Goal: Find specific page/section: Find specific page/section

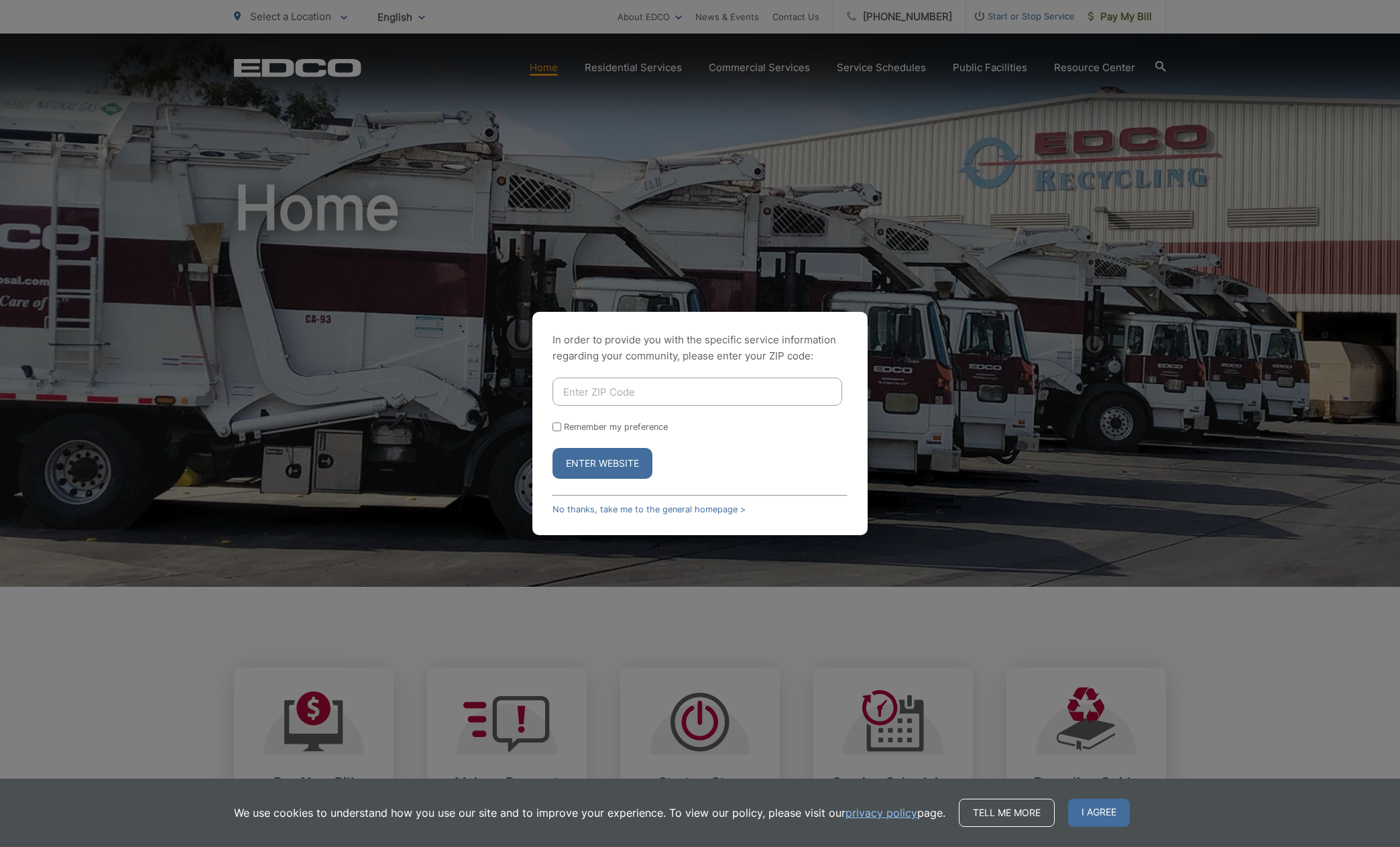
click at [671, 387] on input "Enter ZIP Code" at bounding box center [697, 391] width 289 height 28
type input "92069"
click at [553, 448] on button "Enter Website" at bounding box center [602, 463] width 100 height 31
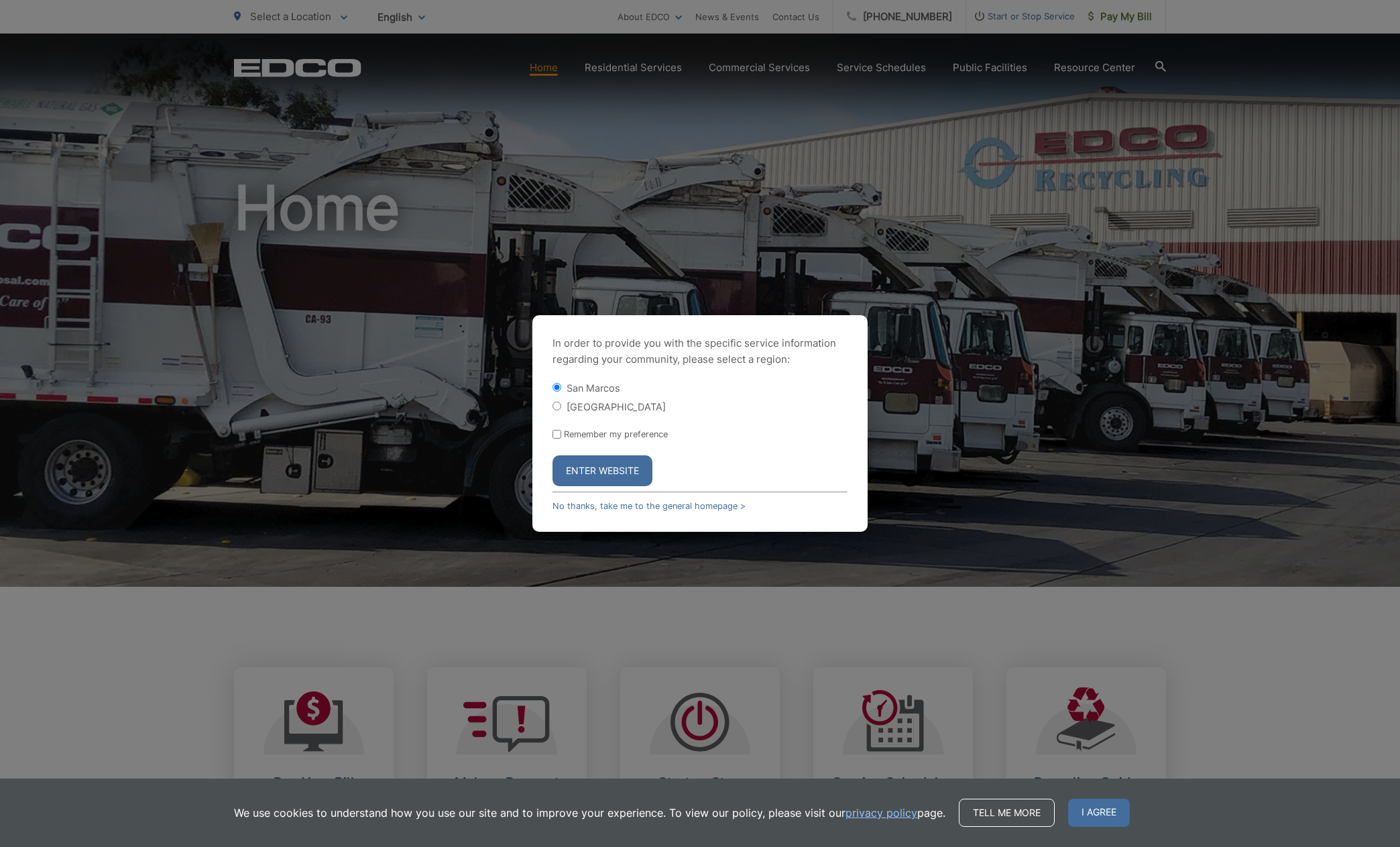
click at [625, 469] on button "Enter Website" at bounding box center [602, 471] width 100 height 31
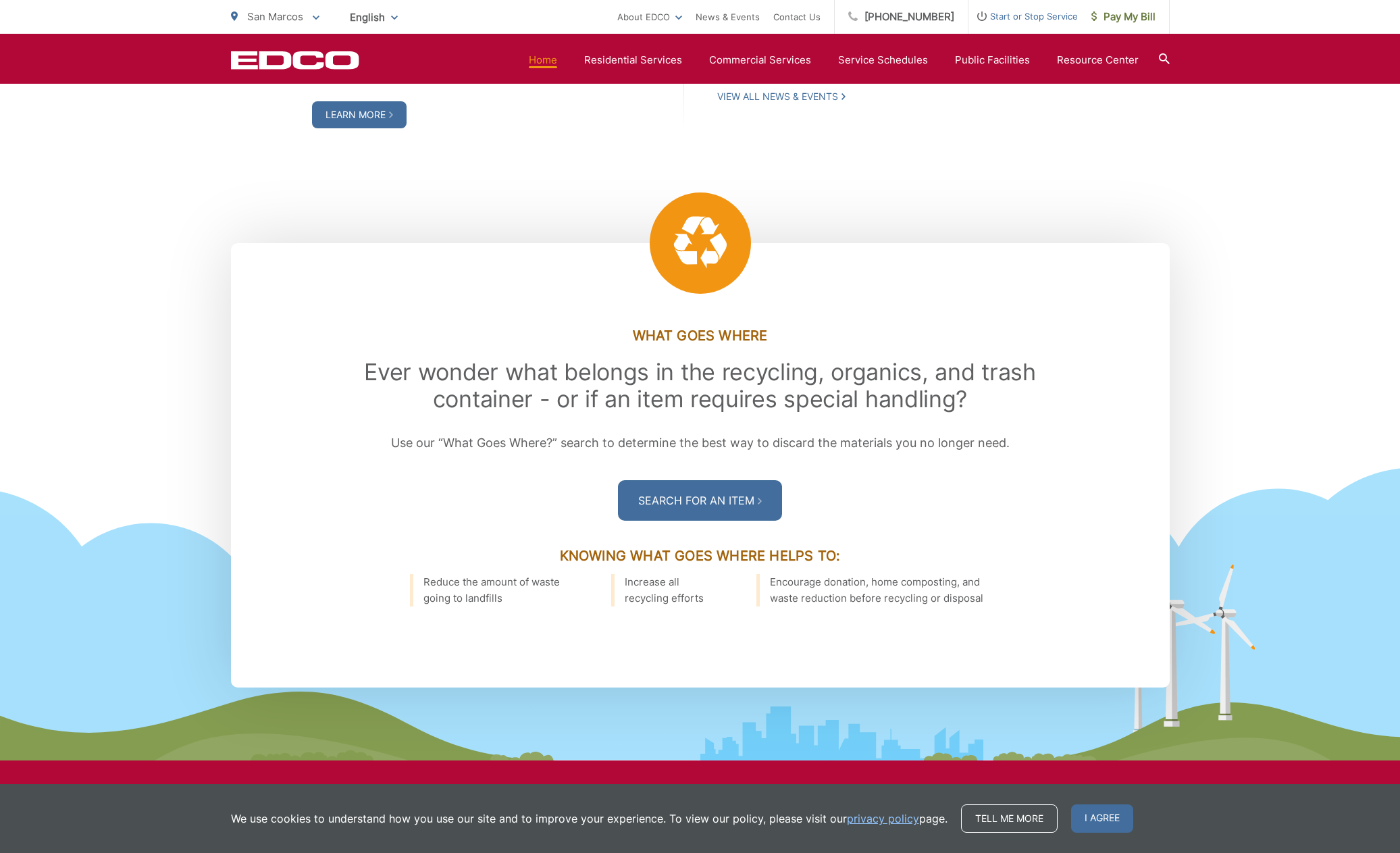
scroll to position [1757, 0]
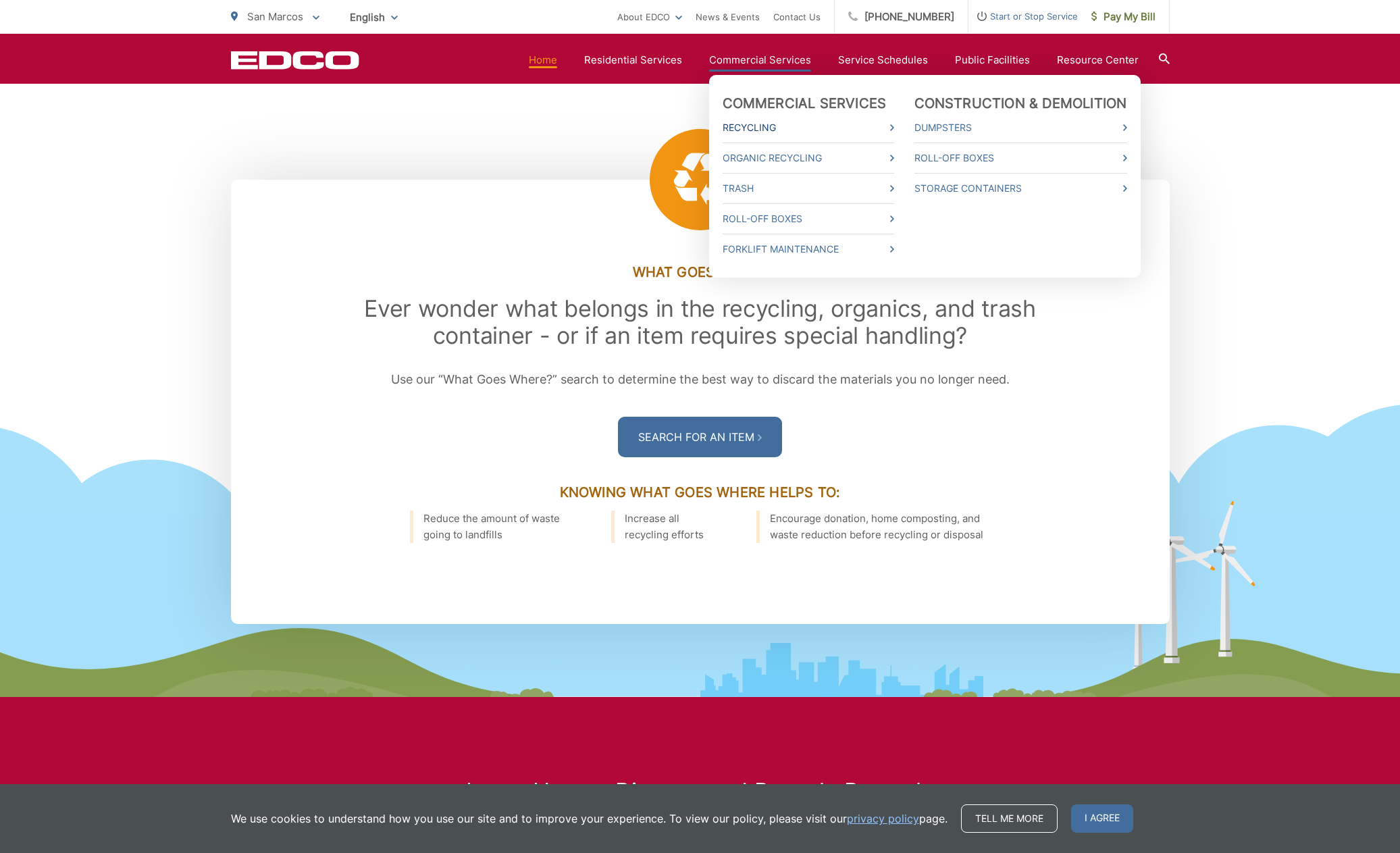
click at [764, 125] on link "Recycling" at bounding box center [808, 127] width 172 height 16
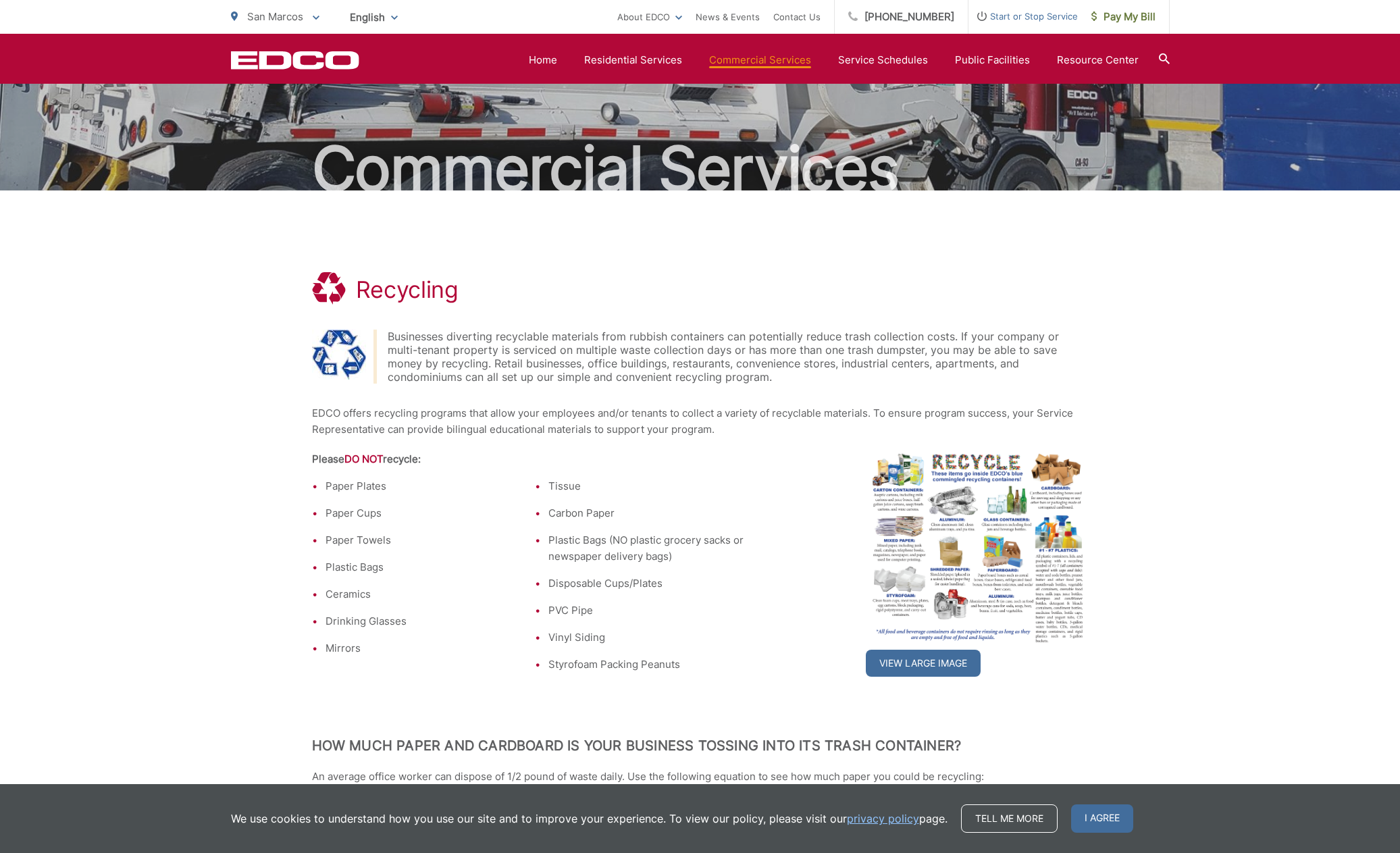
scroll to position [67, 0]
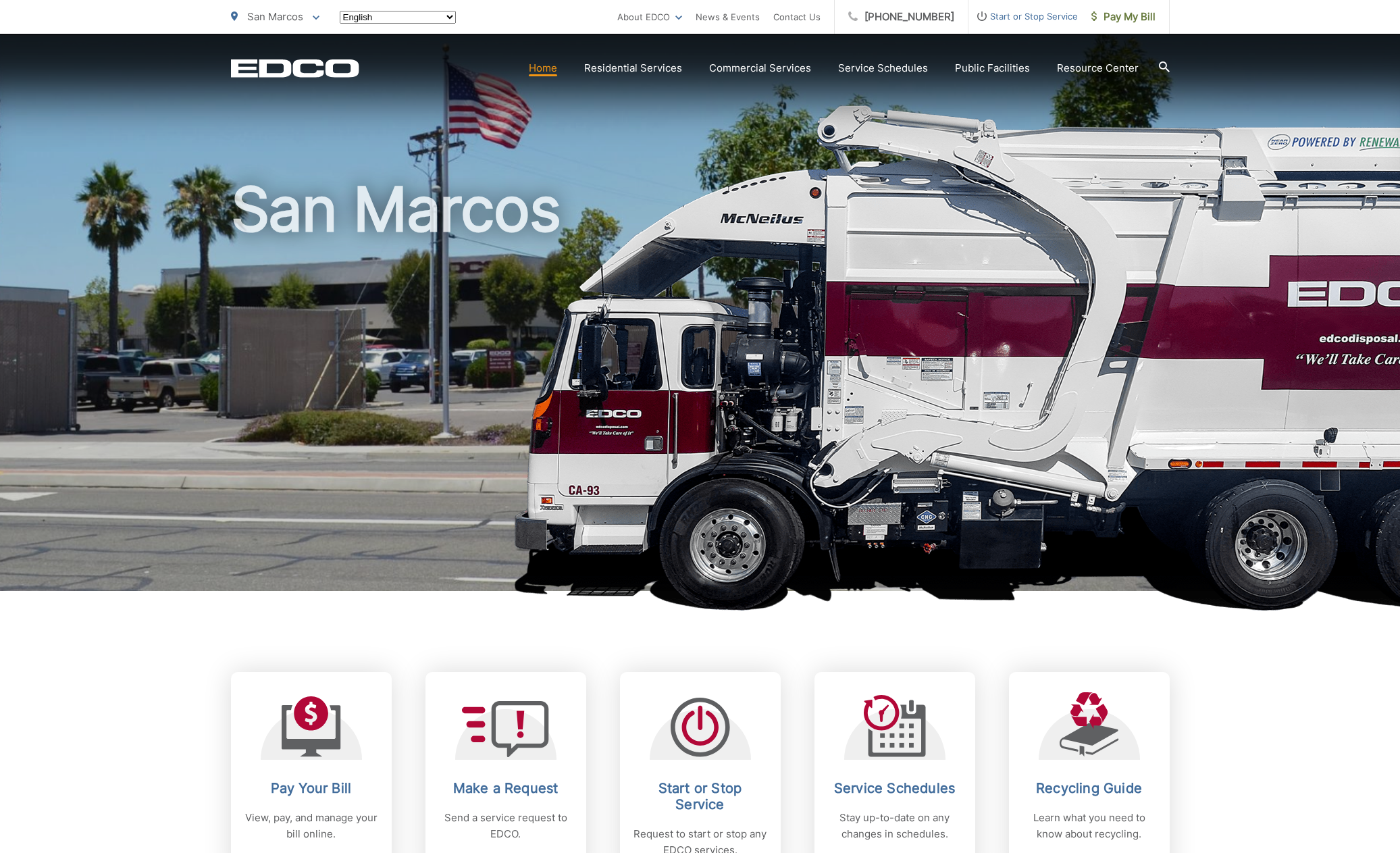
scroll to position [1755, 0]
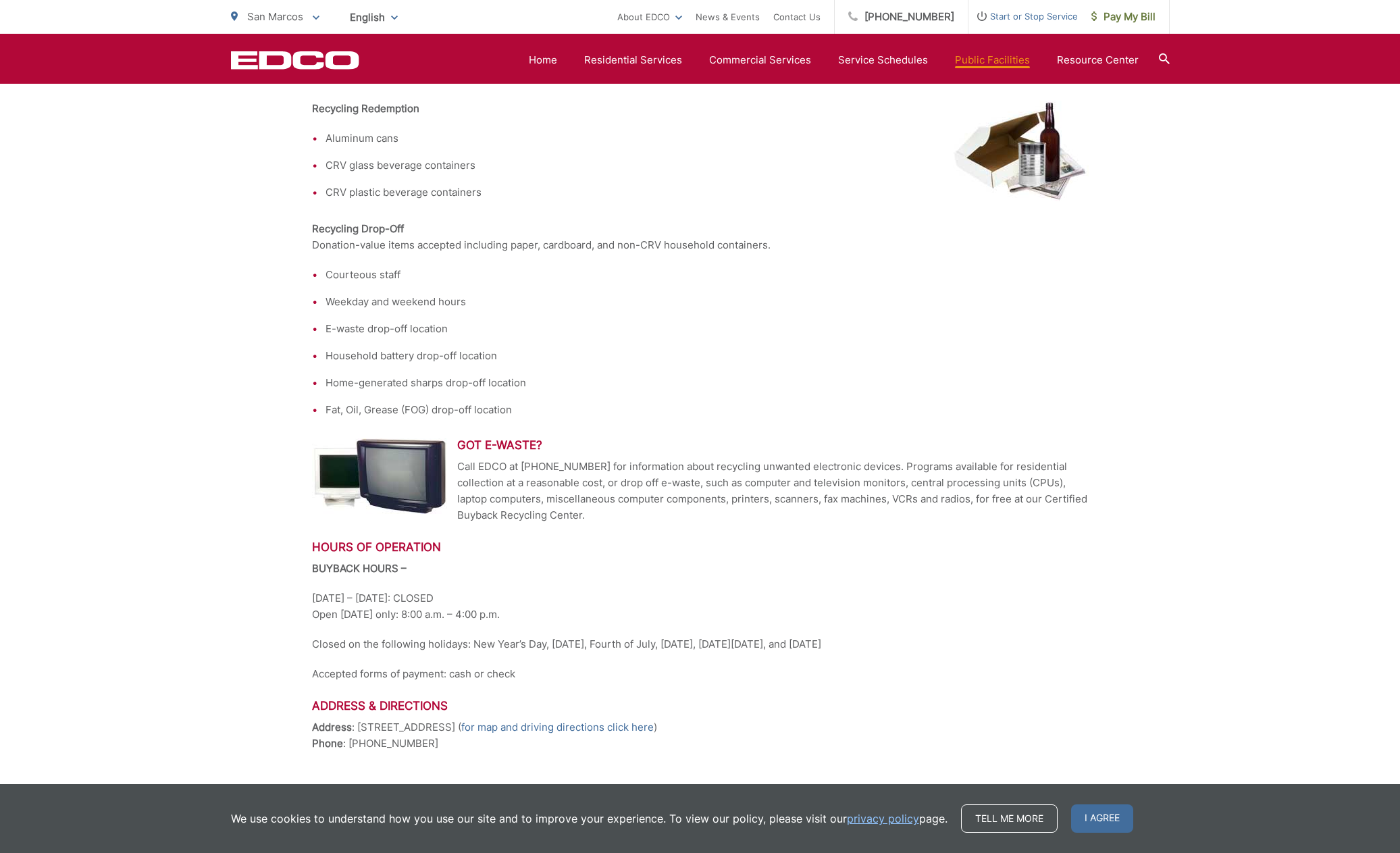
scroll to position [392, 0]
